Goal: Transaction & Acquisition: Purchase product/service

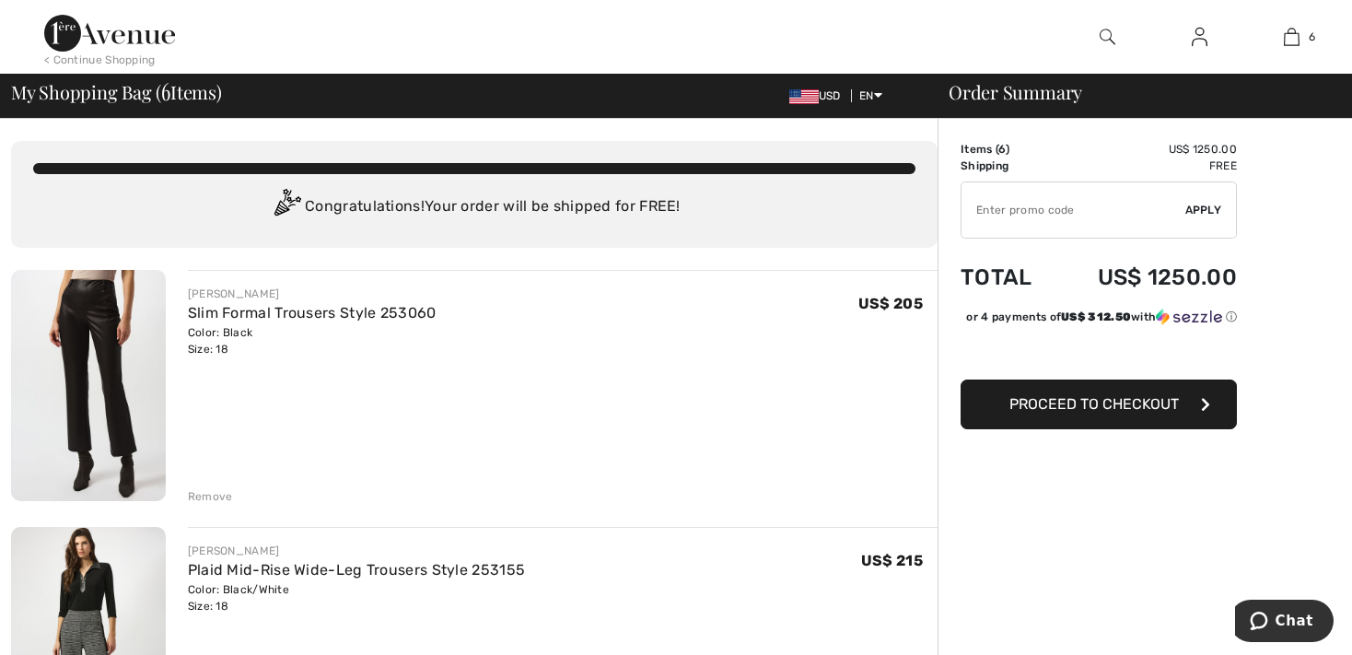
type input "EXTRA15"
type input "FLASH15"
type input "FREEXPRESS"
type input "NEW15"
type input "NEW10"
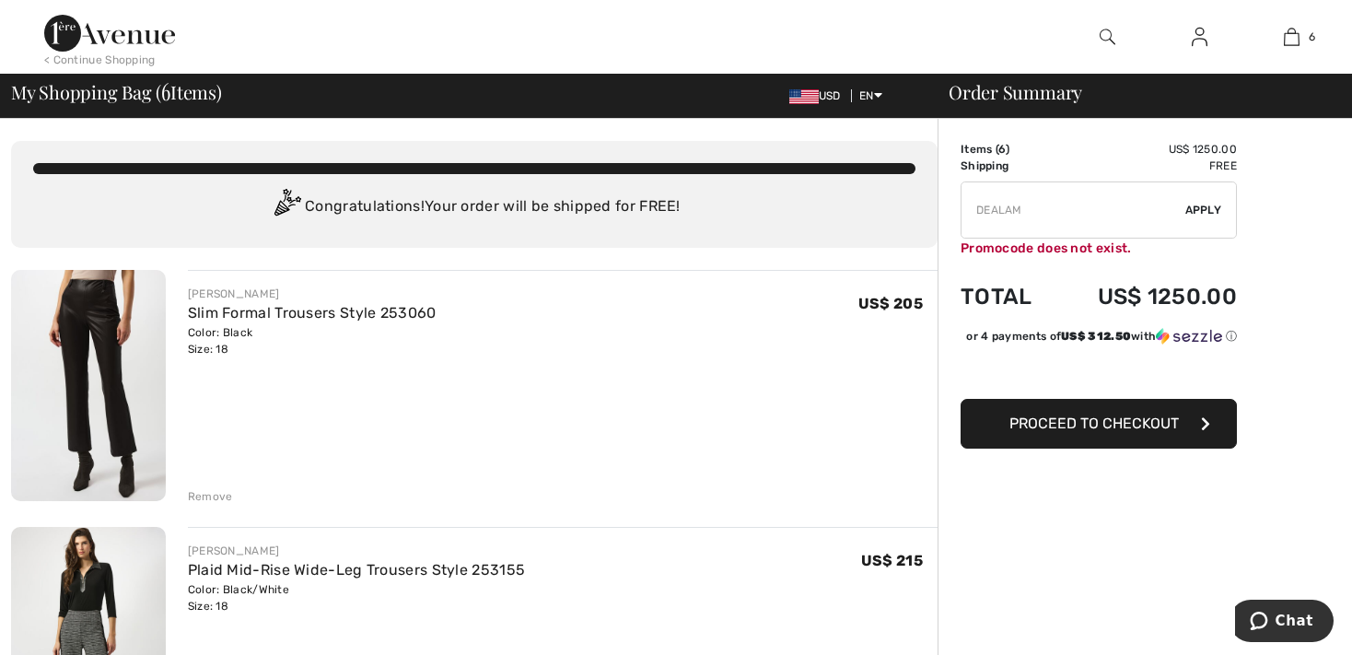
type input "FREEDENIMBAG"
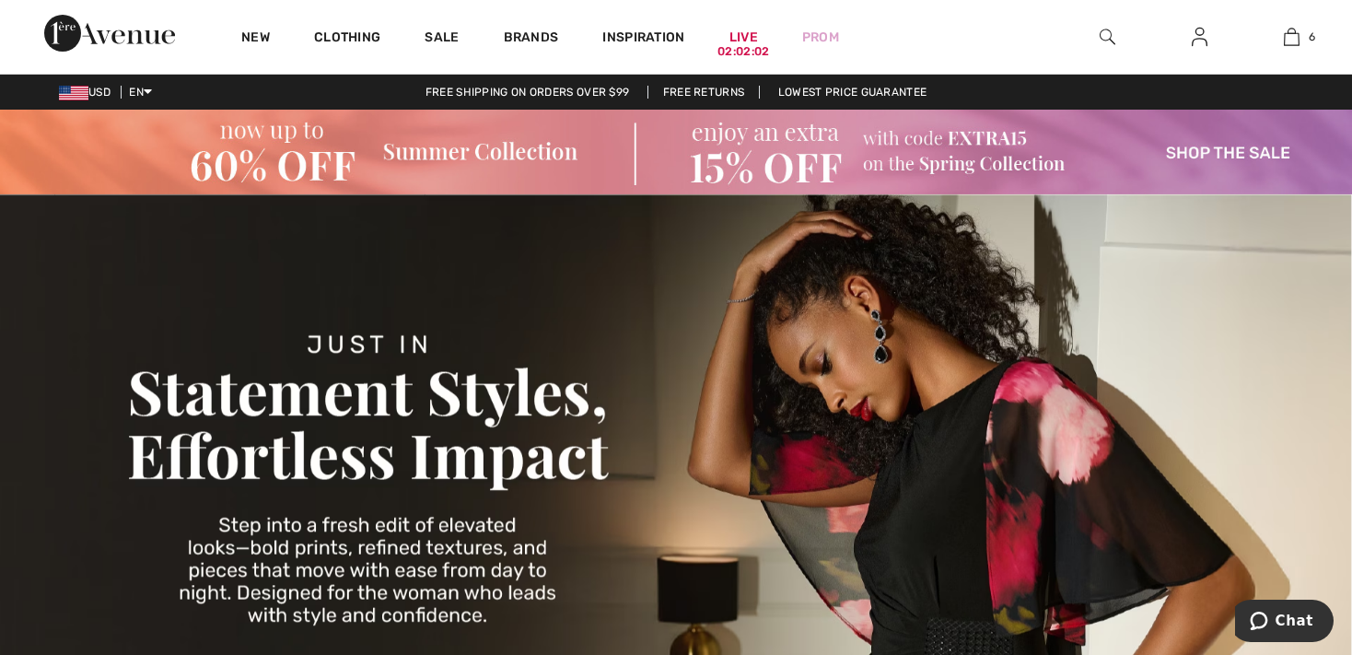
checkbox input "true"
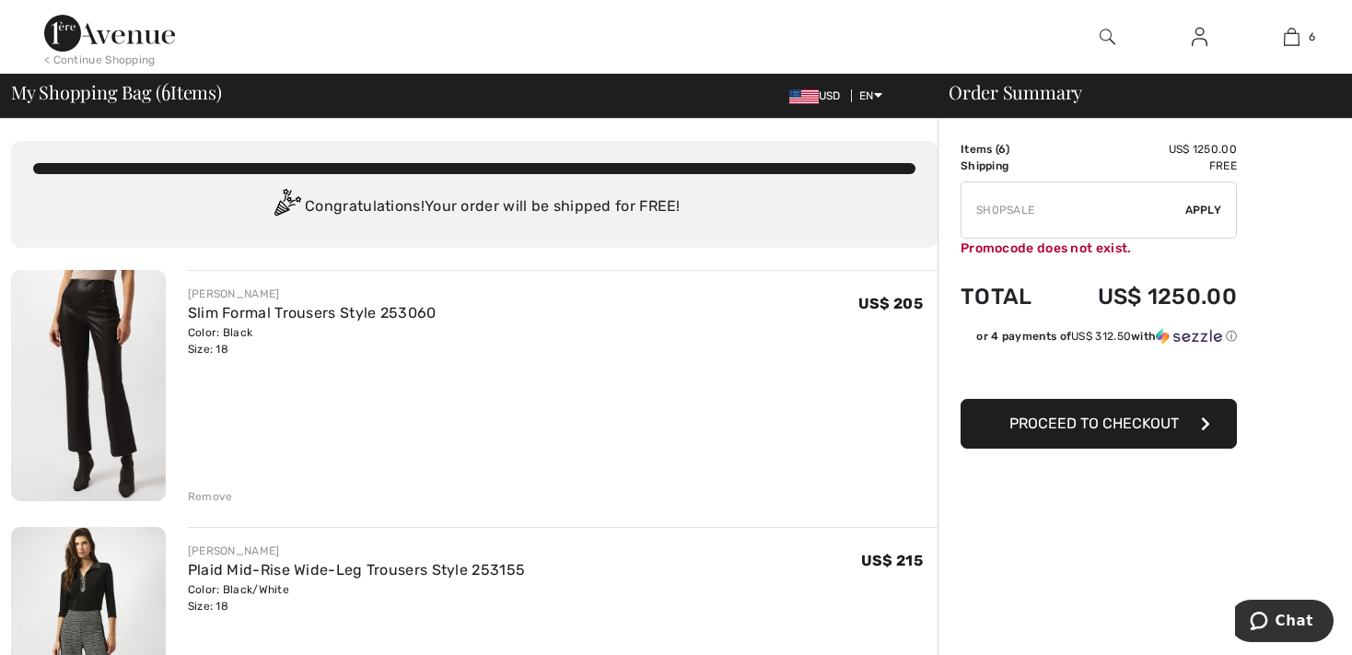
type input "NEW15"
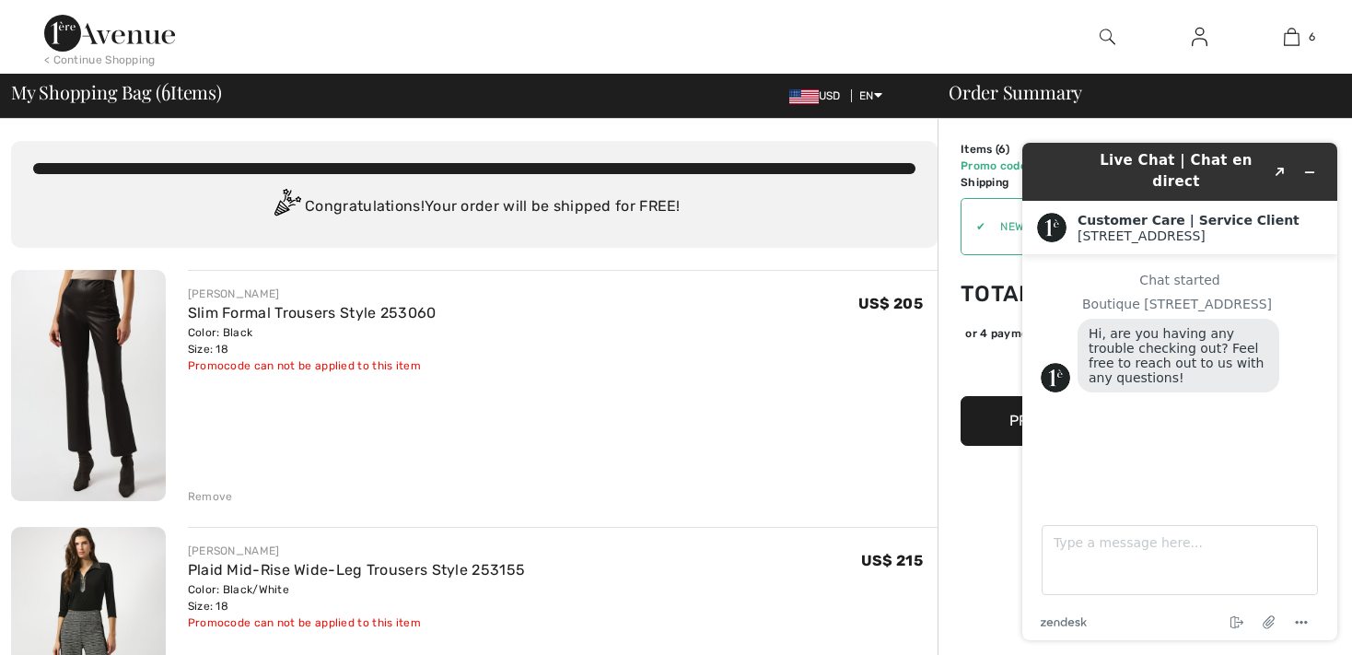
click at [1309, 172] on icon "Minimize widget" at bounding box center [1310, 172] width 8 height 0
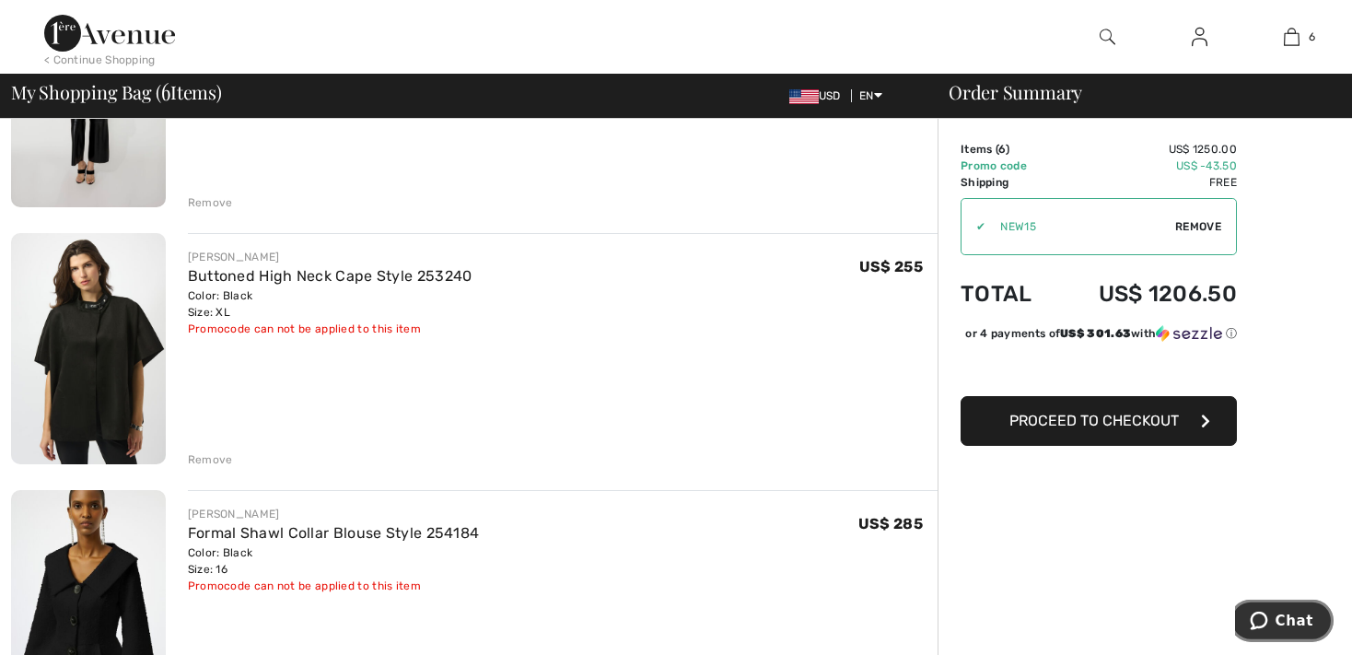
scroll to position [1068, 0]
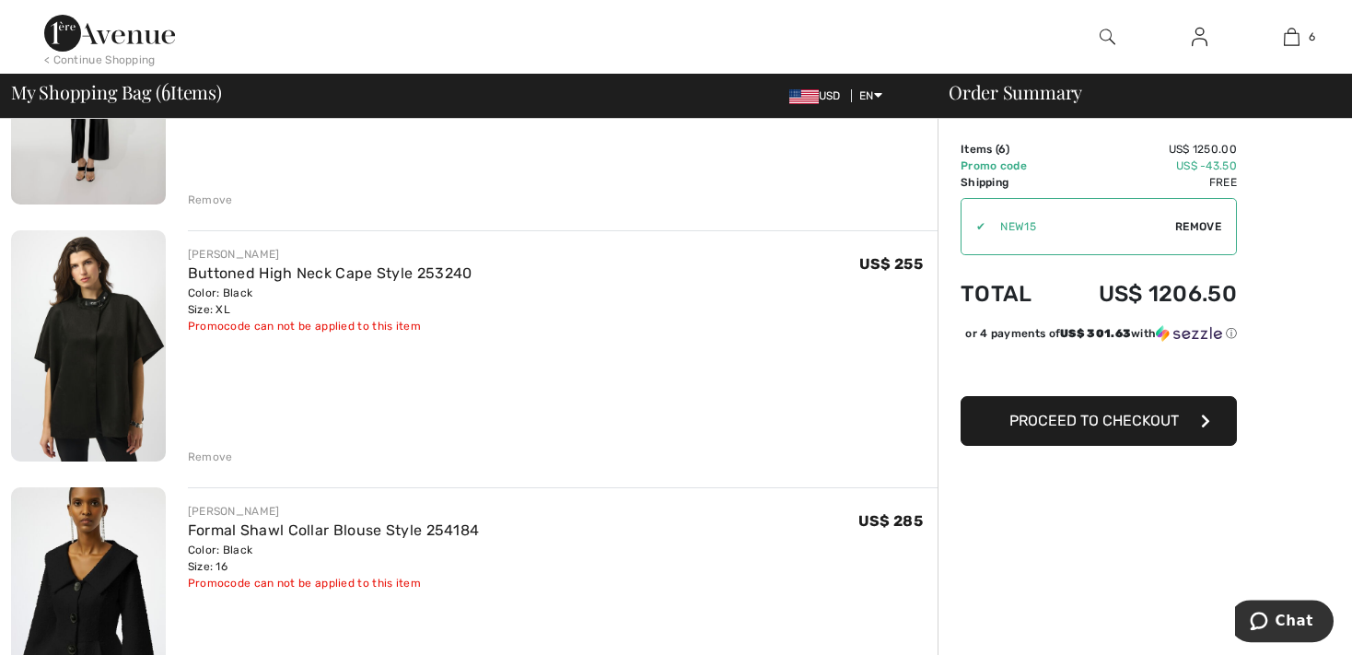
click at [199, 453] on div "Remove" at bounding box center [210, 456] width 45 height 17
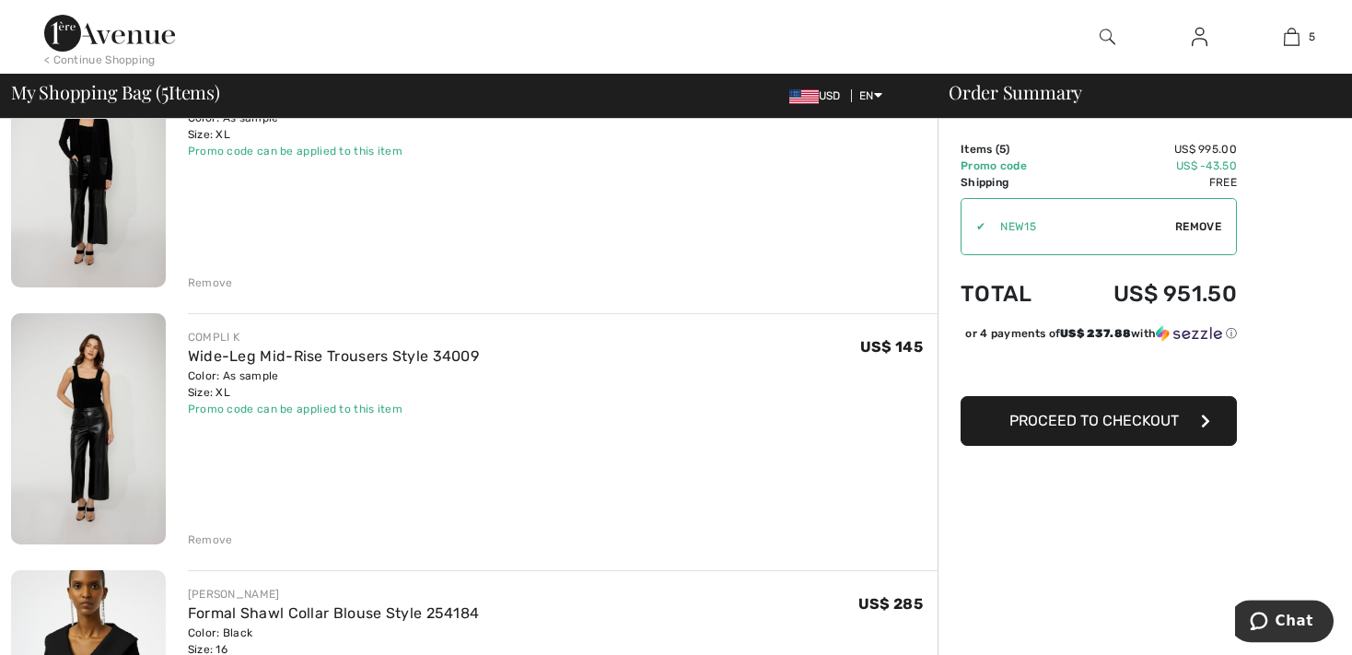
scroll to position [729, 0]
click at [197, 533] on div "Remove" at bounding box center [210, 538] width 45 height 17
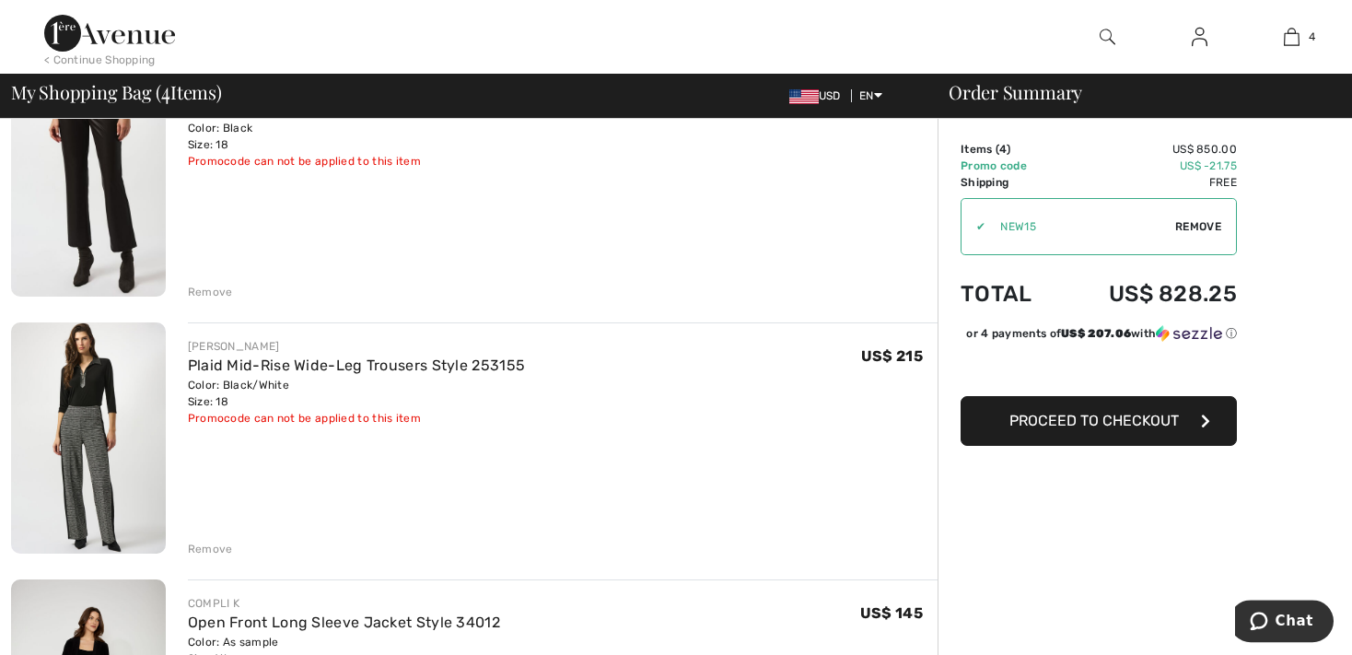
scroll to position [205, 0]
click at [200, 542] on div "Remove" at bounding box center [210, 548] width 45 height 17
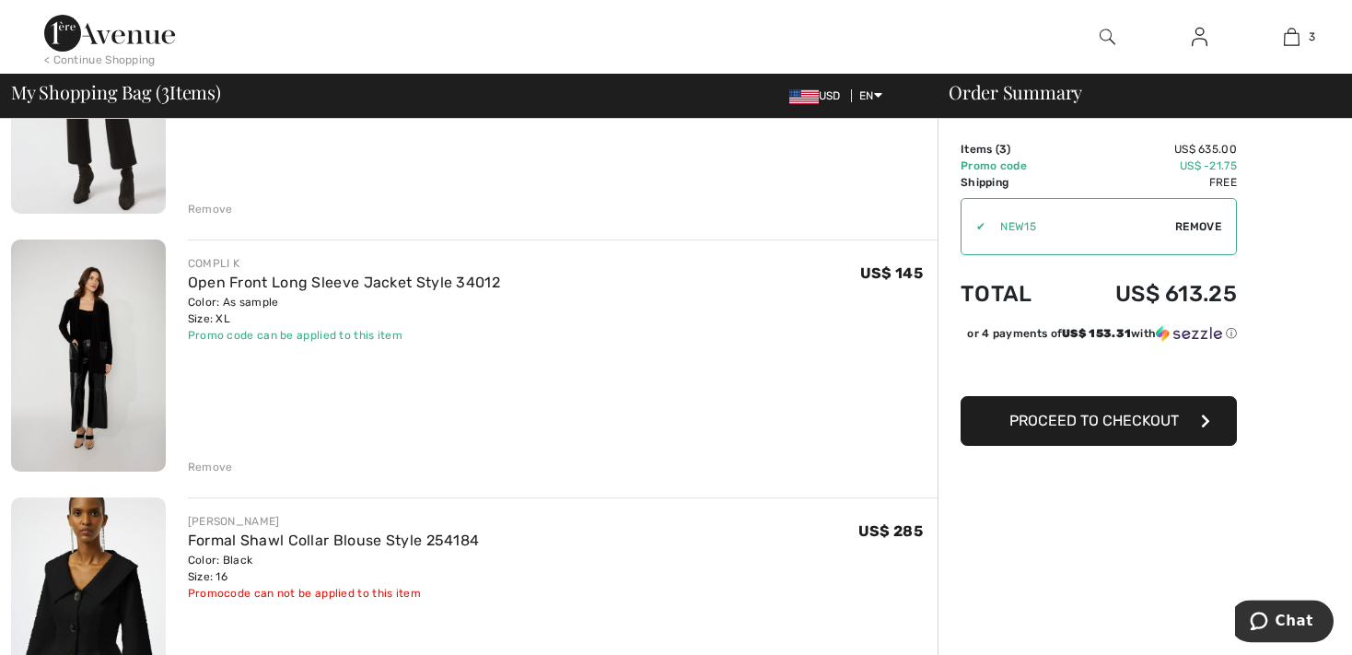
scroll to position [137, 0]
